Goal: Navigation & Orientation: Find specific page/section

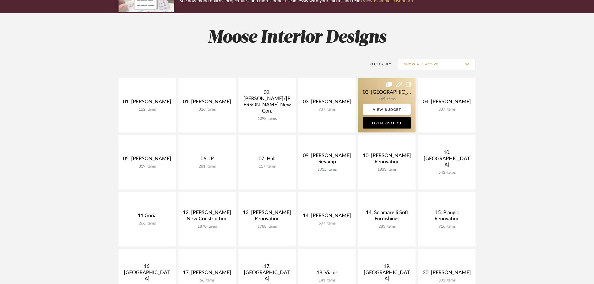
scroll to position [62, 0]
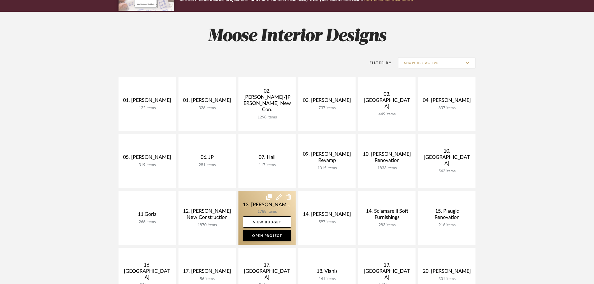
click at [248, 206] on link at bounding box center [266, 218] width 57 height 54
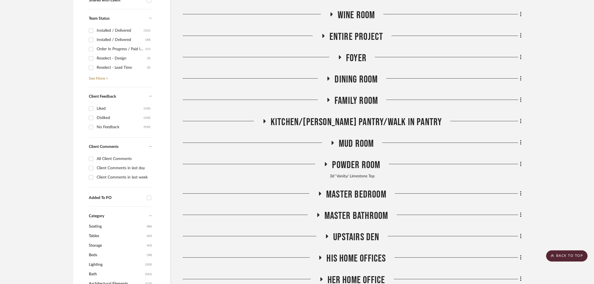
scroll to position [249, 0]
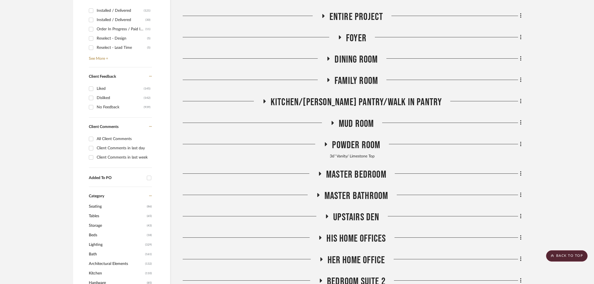
click at [351, 176] on span "Master Bedroom" at bounding box center [356, 174] width 60 height 12
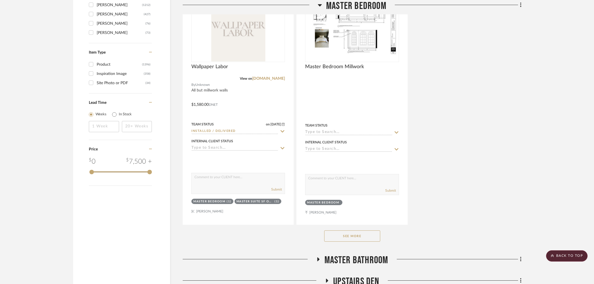
scroll to position [965, 0]
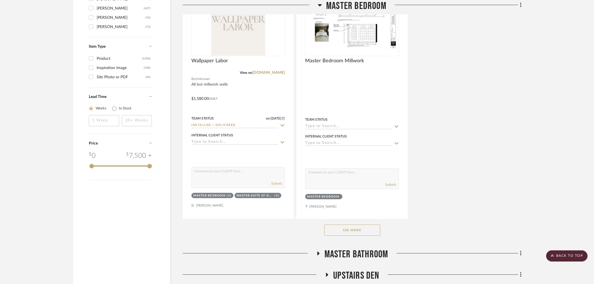
click at [351, 227] on button "See More" at bounding box center [352, 229] width 56 height 11
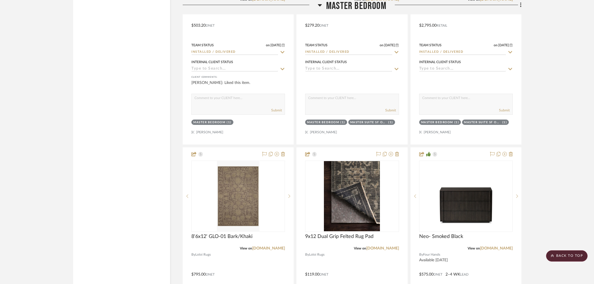
scroll to position [1339, 0]
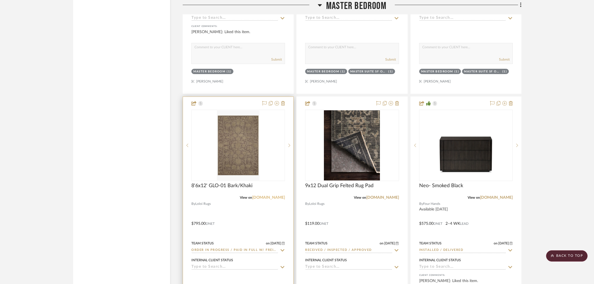
click at [275, 198] on link "[DOMAIN_NAME]" at bounding box center [268, 197] width 33 height 4
